Goal: Task Accomplishment & Management: Manage account settings

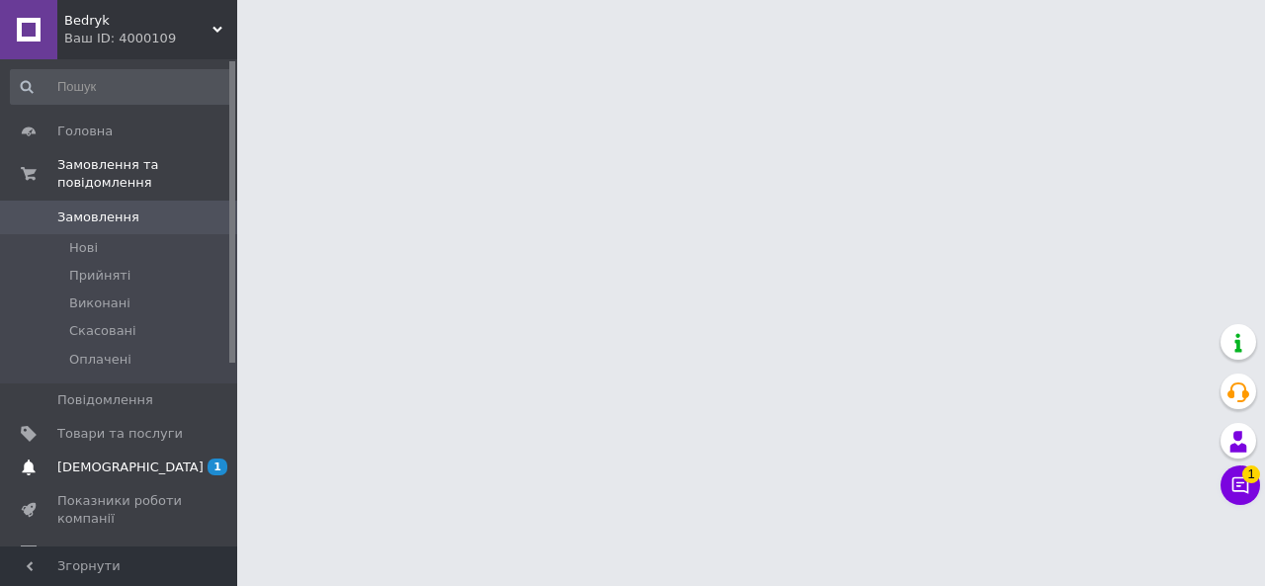
click at [116, 459] on link "[DEMOGRAPHIC_DATA] 1 0" at bounding box center [121, 468] width 243 height 34
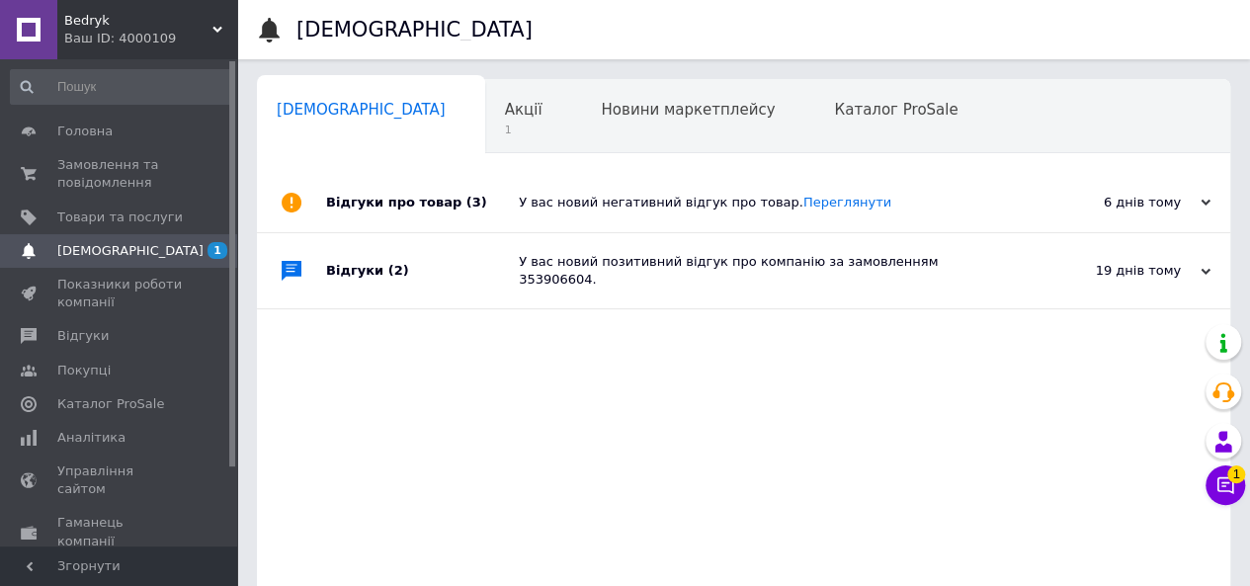
scroll to position [0, 6]
click at [479, 113] on div "Акції 1" at bounding box center [527, 117] width 97 height 75
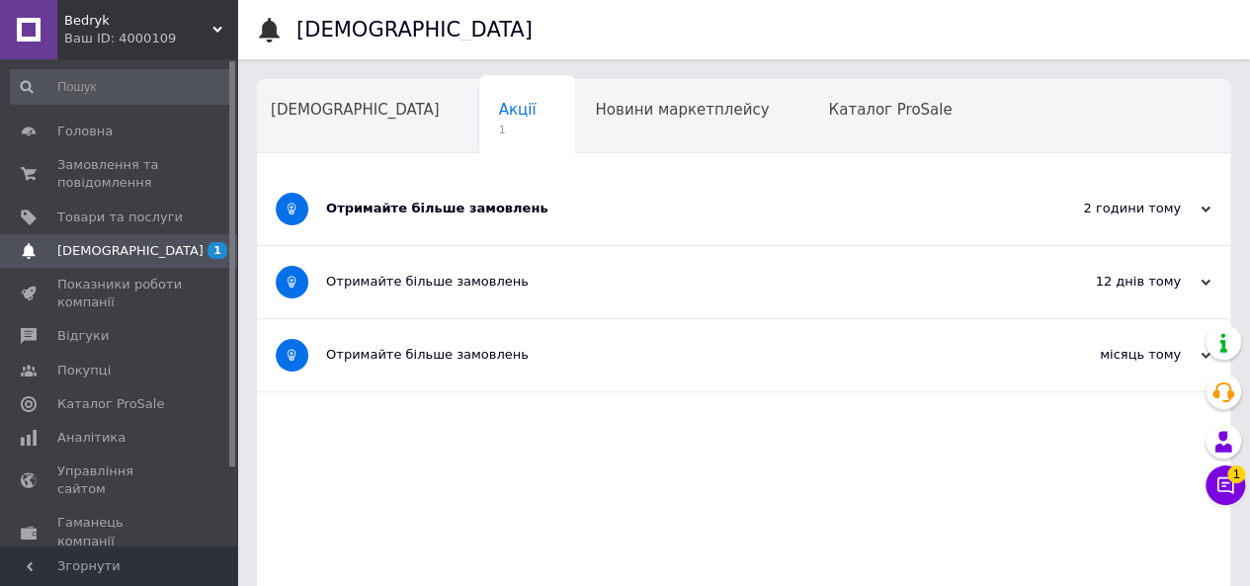
drag, startPoint x: 449, startPoint y: 221, endPoint x: 401, endPoint y: 173, distance: 67.8
click at [449, 219] on div "Отримайте більше замовлень" at bounding box center [669, 209] width 687 height 72
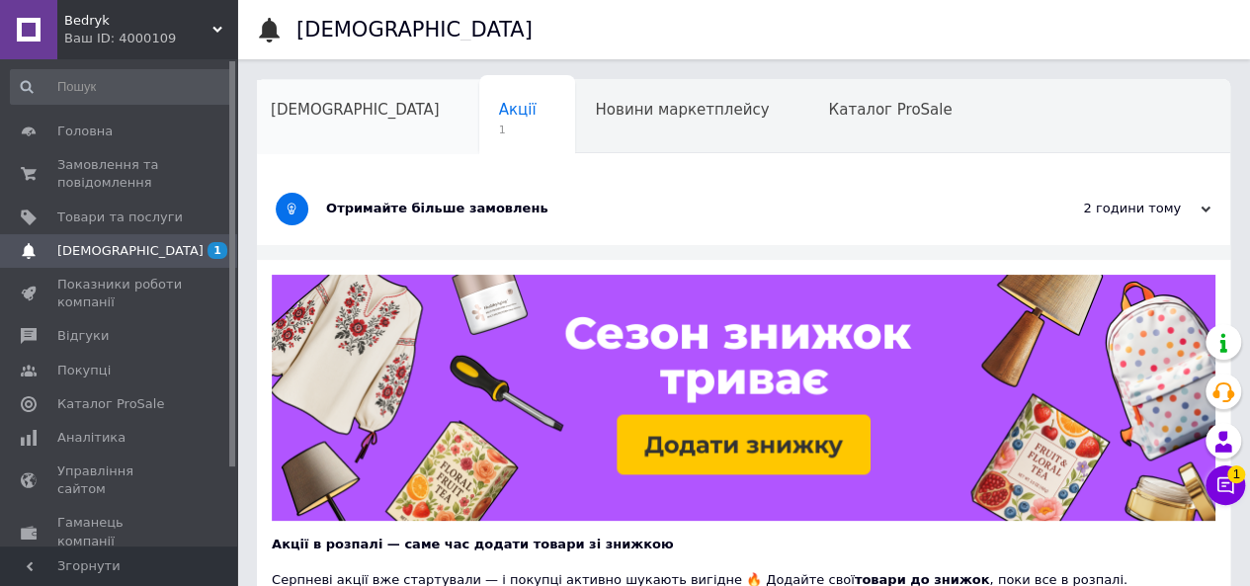
click at [330, 122] on div "[DEMOGRAPHIC_DATA]" at bounding box center [365, 117] width 228 height 75
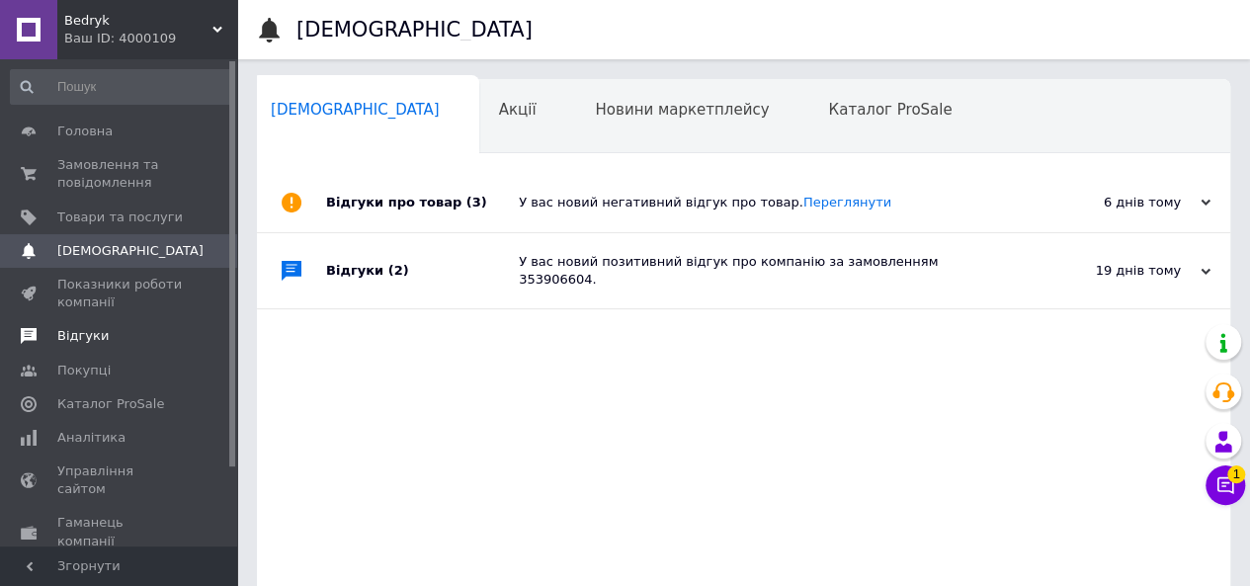
click at [111, 337] on span "Відгуки" at bounding box center [120, 336] width 126 height 18
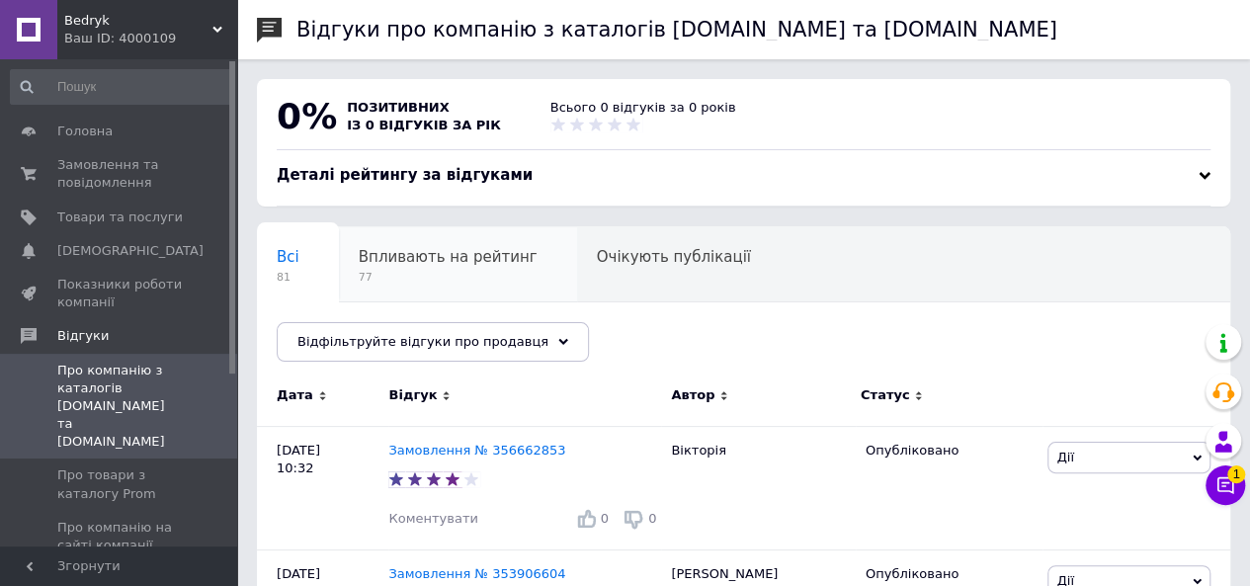
click at [469, 271] on span "77" at bounding box center [448, 277] width 179 height 15
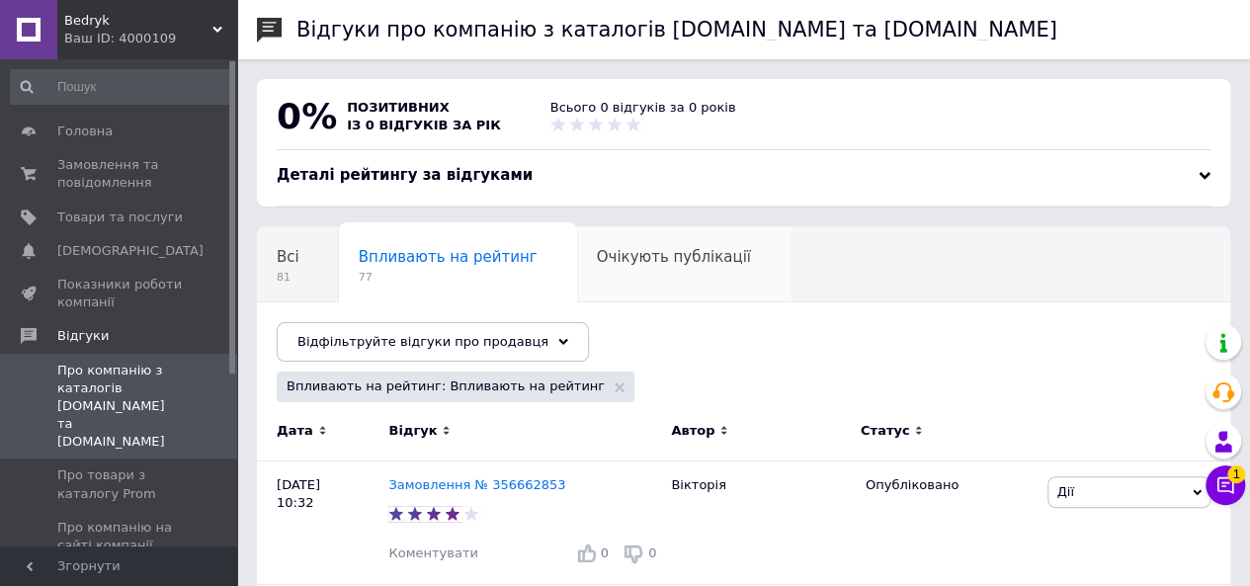
drag, startPoint x: 530, startPoint y: 338, endPoint x: 602, endPoint y: 300, distance: 81.8
click at [531, 338] on div "Відфільтруйте відгуки про продавця" at bounding box center [433, 342] width 312 height 40
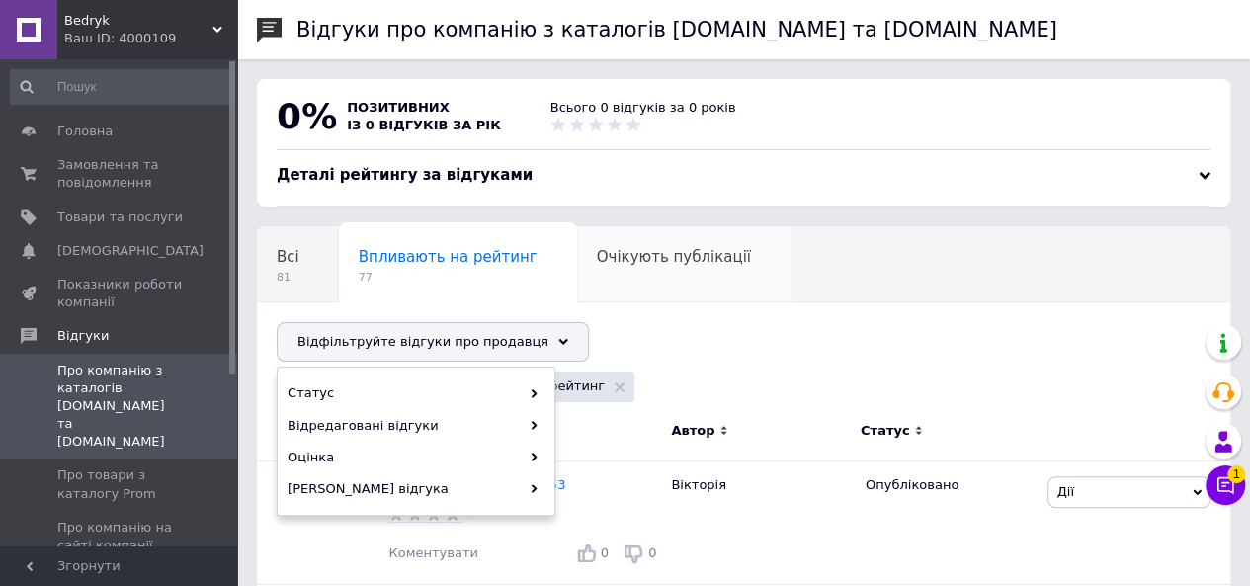
scroll to position [198, 0]
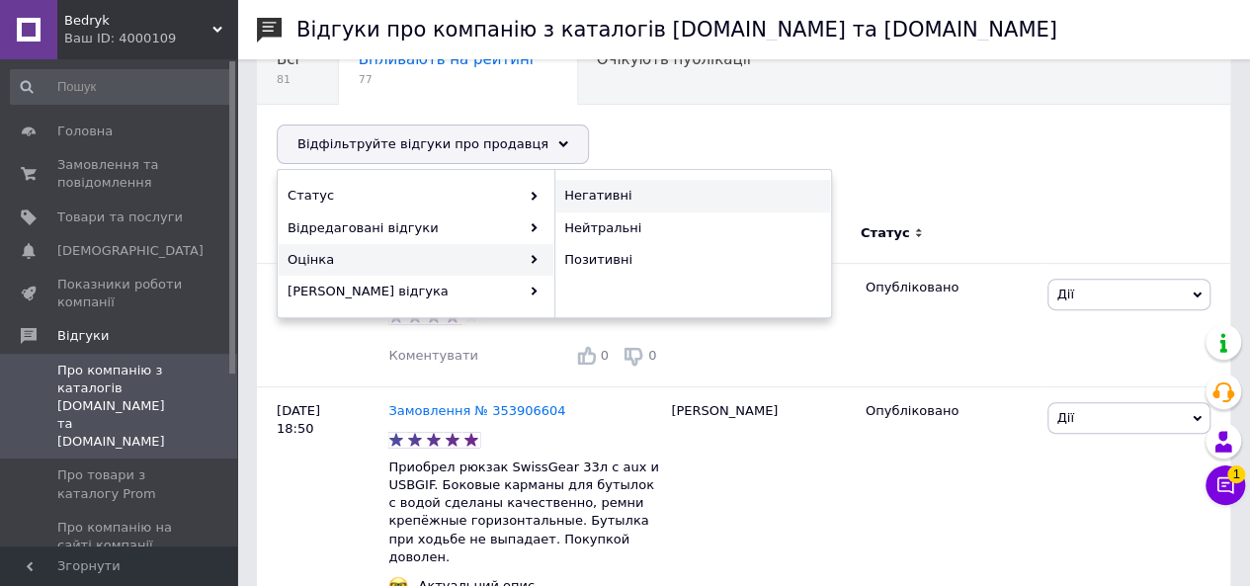
click at [627, 198] on span "Негативні" at bounding box center [690, 196] width 252 height 18
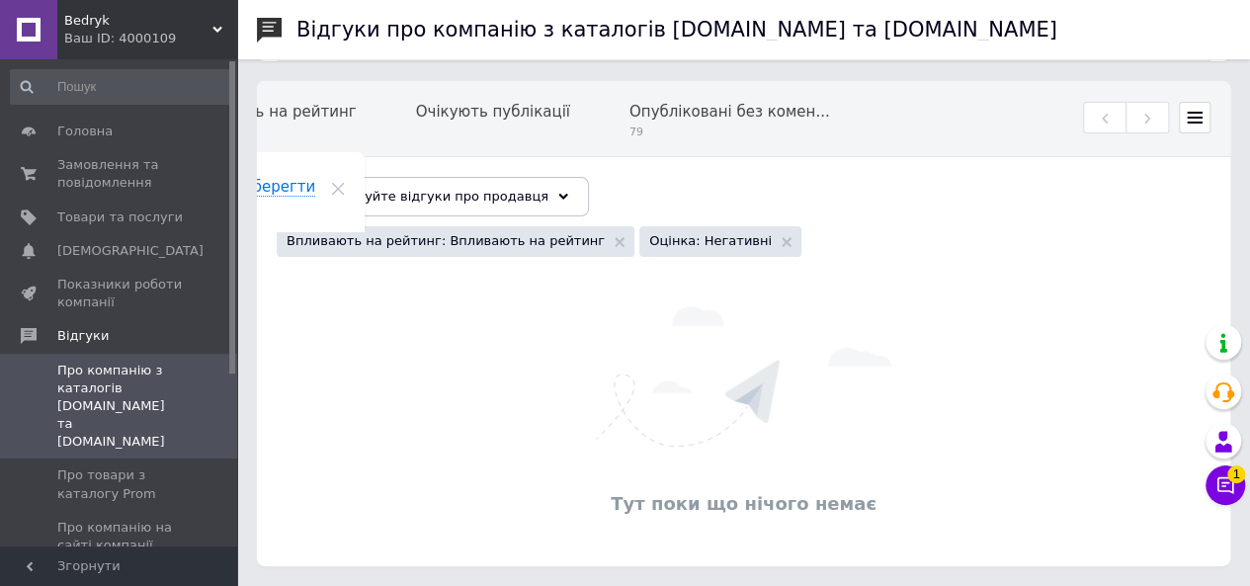
scroll to position [143, 0]
click at [447, 129] on div "Очікують публікації 0" at bounding box center [503, 121] width 214 height 75
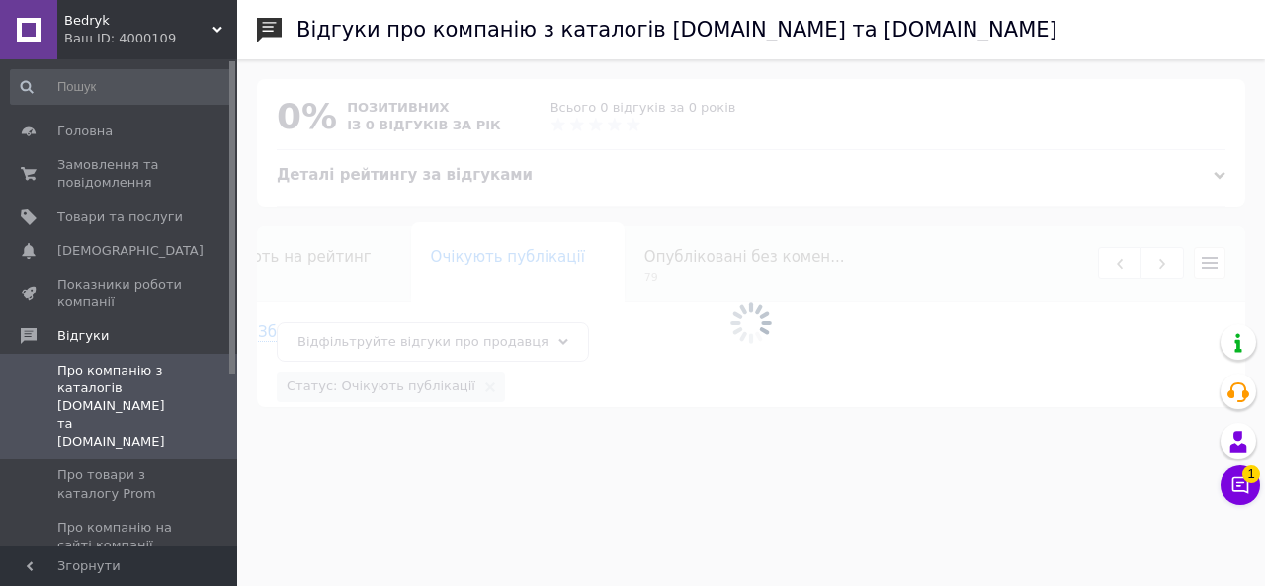
scroll to position [0, 166]
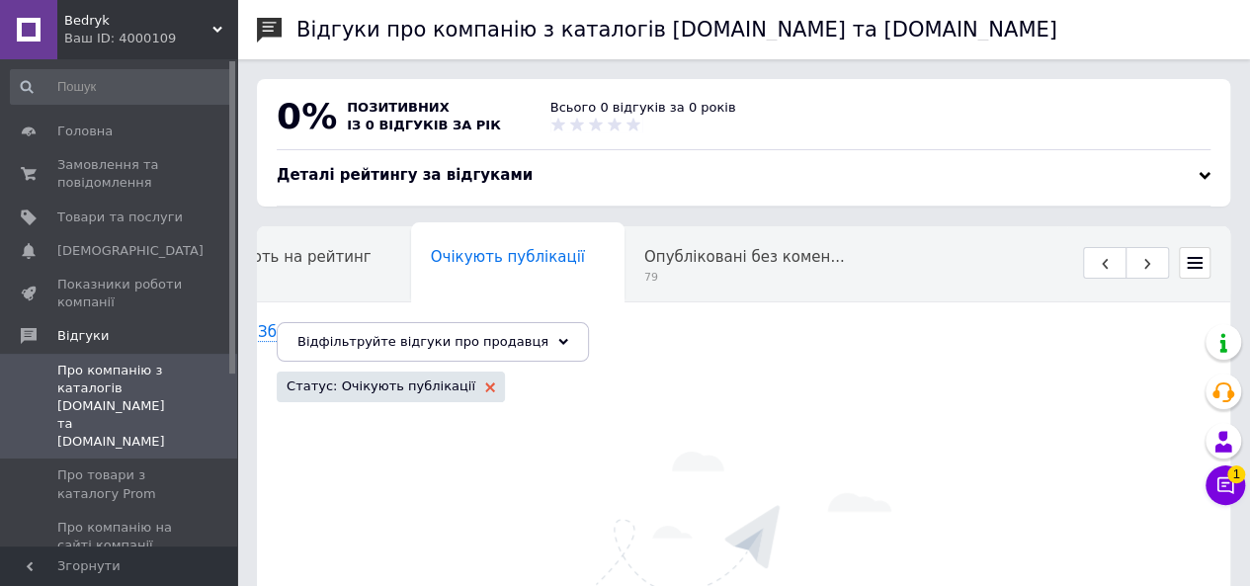
click at [485, 385] on use at bounding box center [490, 388] width 10 height 10
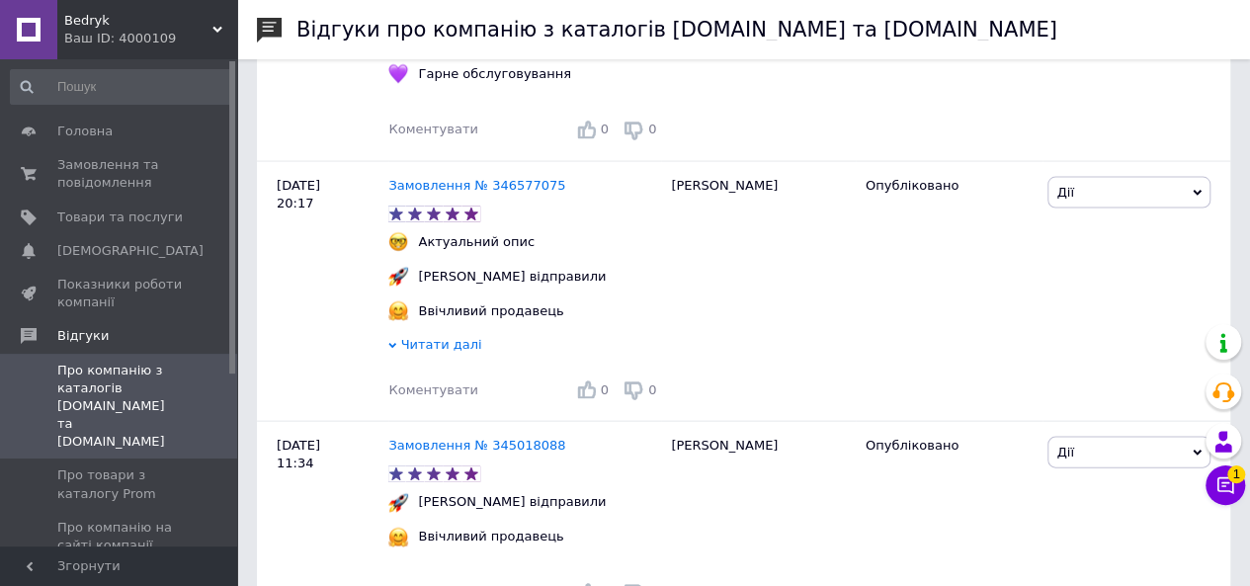
scroll to position [1977, 0]
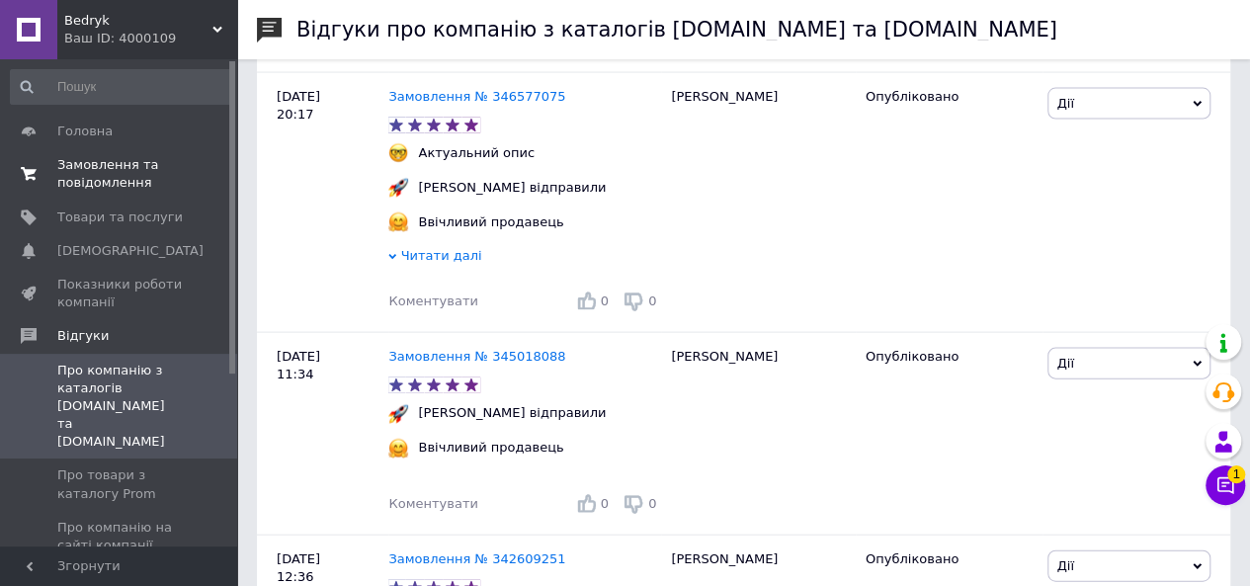
click at [148, 179] on span "Замовлення та повідомлення" at bounding box center [120, 174] width 126 height 36
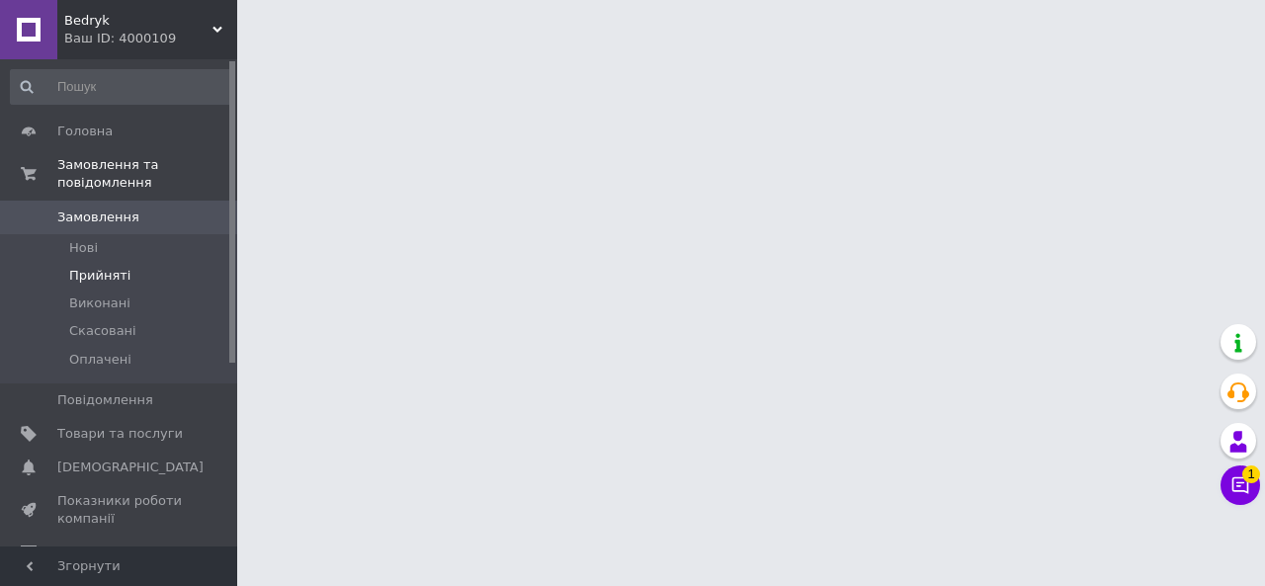
click at [144, 262] on li "Прийняті" at bounding box center [121, 276] width 243 height 28
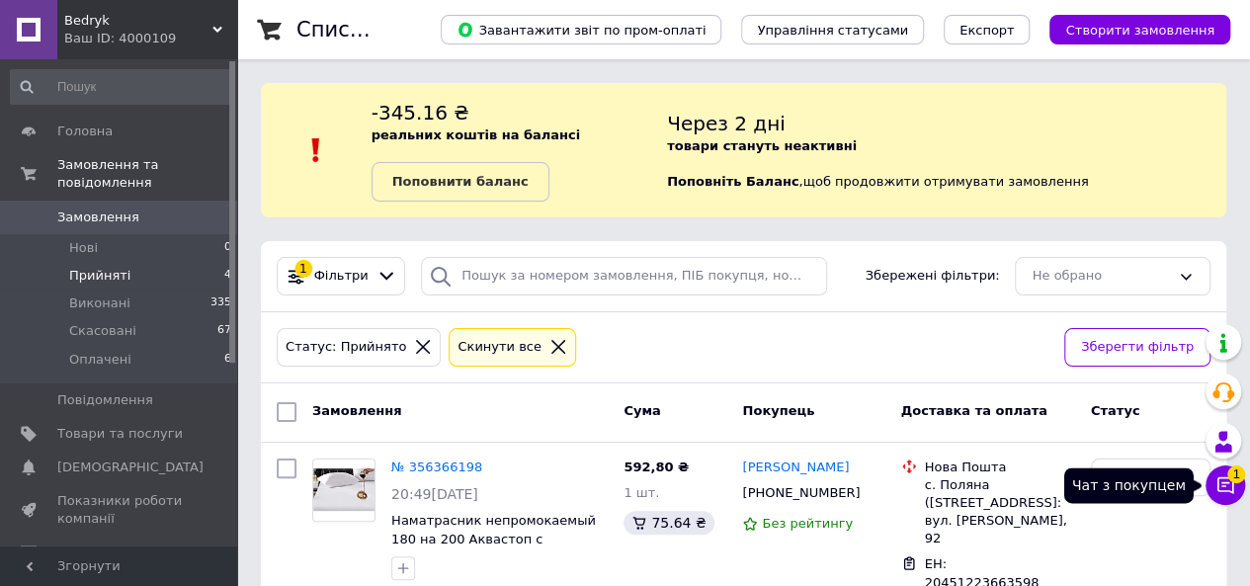
click at [1226, 479] on icon at bounding box center [1226, 485] width 20 height 20
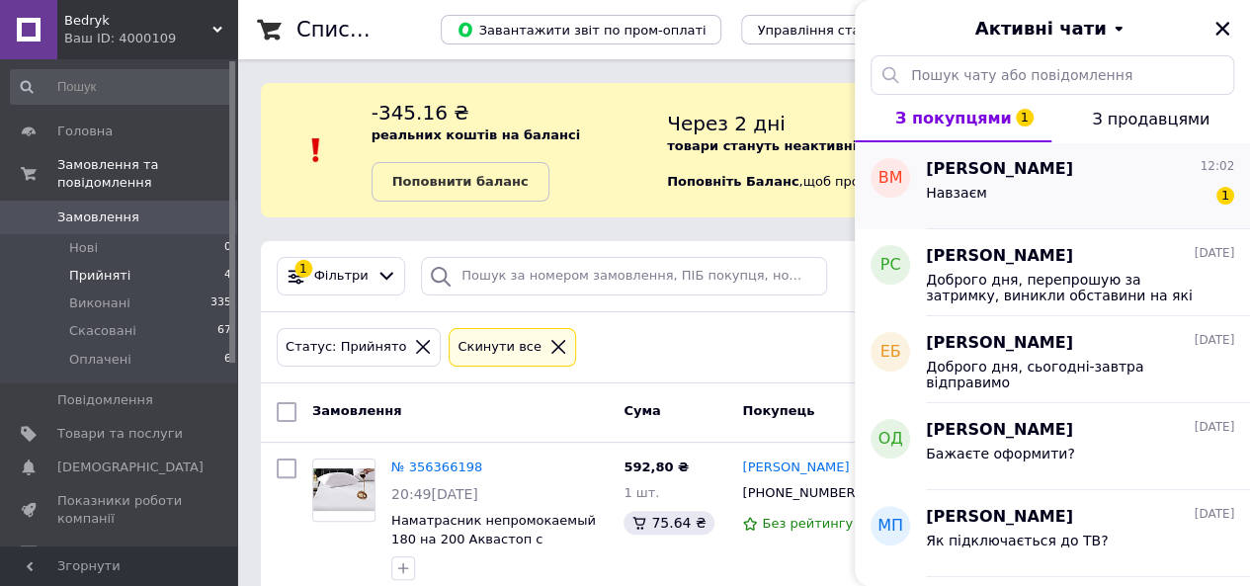
click at [1175, 194] on div "Навзаєм 1" at bounding box center [1080, 197] width 308 height 32
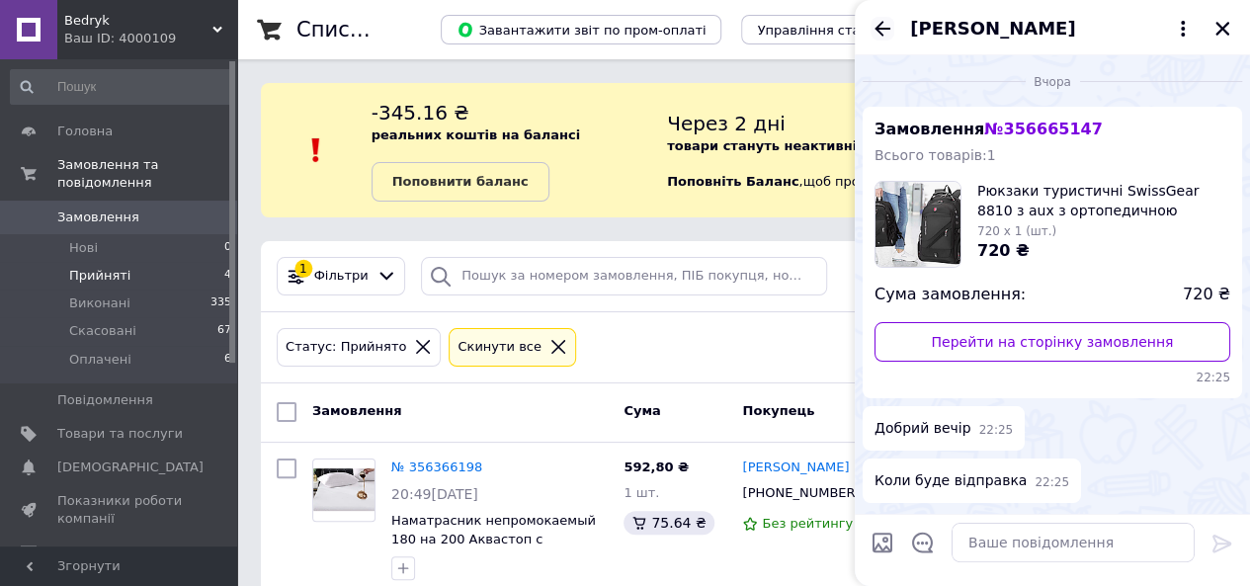
click at [880, 33] on icon "Назад" at bounding box center [883, 28] width 16 height 15
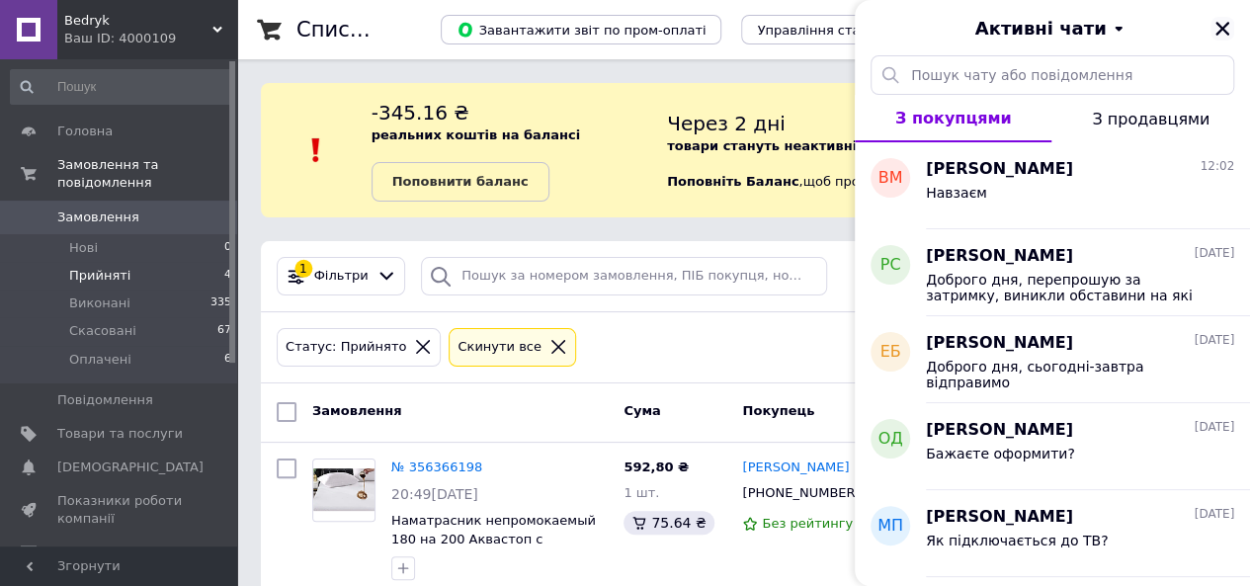
click at [1228, 29] on icon "Закрити" at bounding box center [1223, 29] width 18 height 18
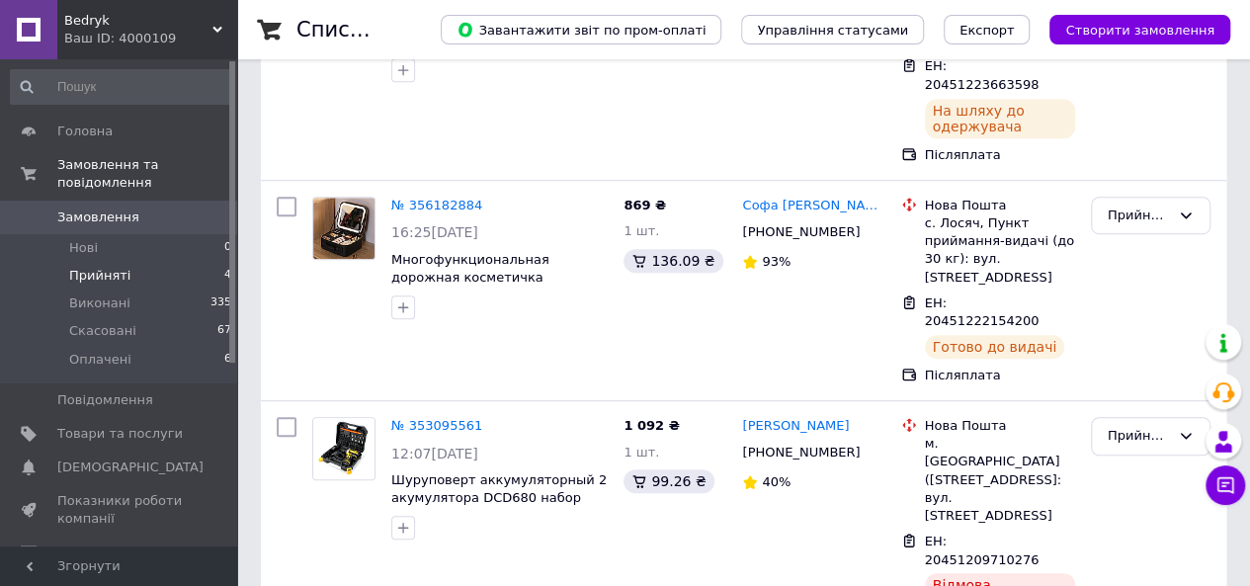
scroll to position [611, 0]
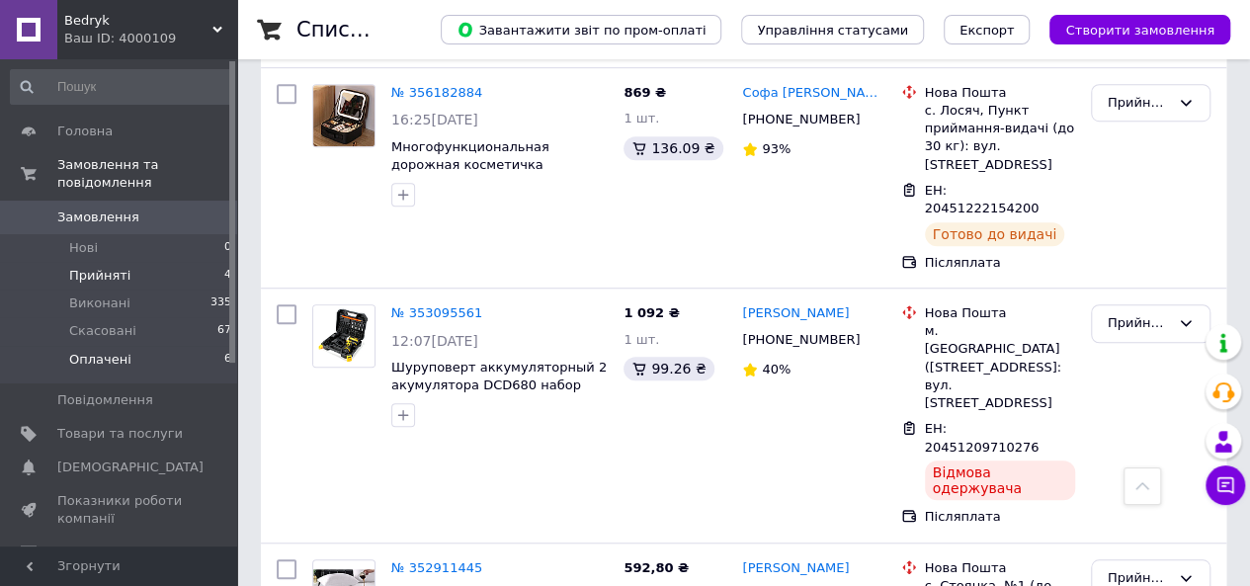
click at [138, 346] on li "Оплачені 6" at bounding box center [121, 365] width 243 height 38
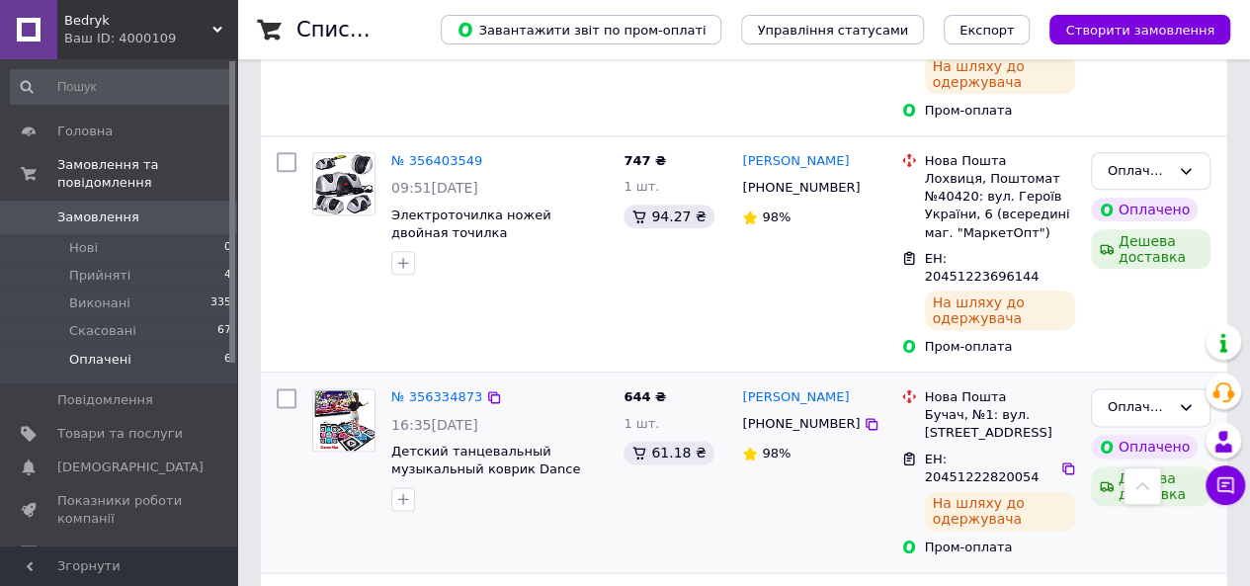
scroll to position [1114, 0]
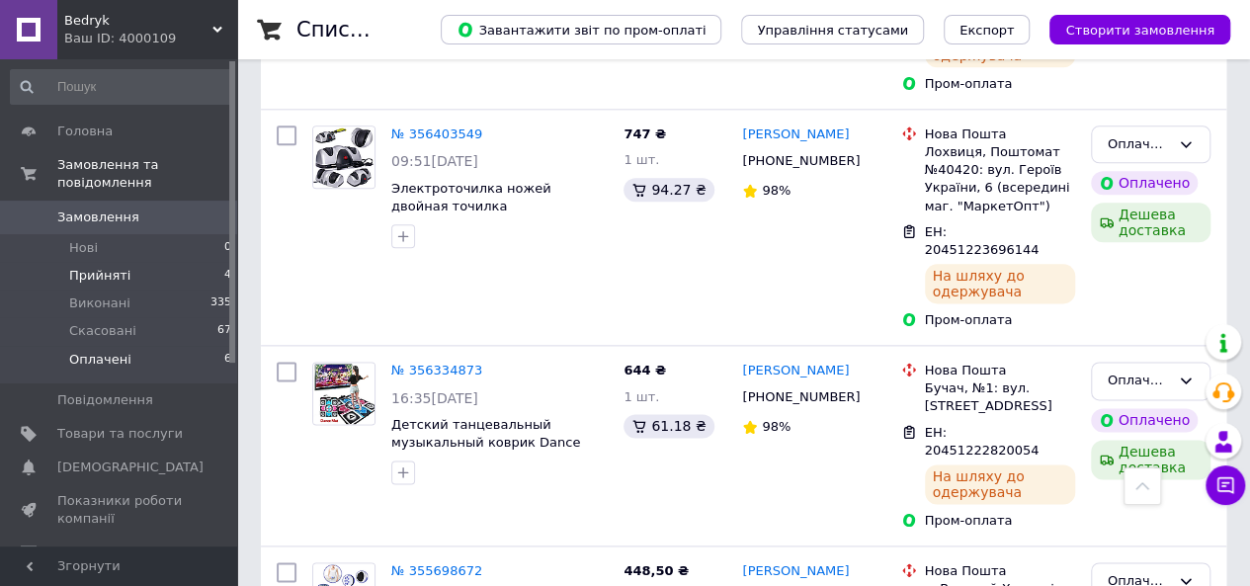
click at [147, 262] on li "Прийняті 4" at bounding box center [121, 276] width 243 height 28
